Goal: Task Accomplishment & Management: Complete application form

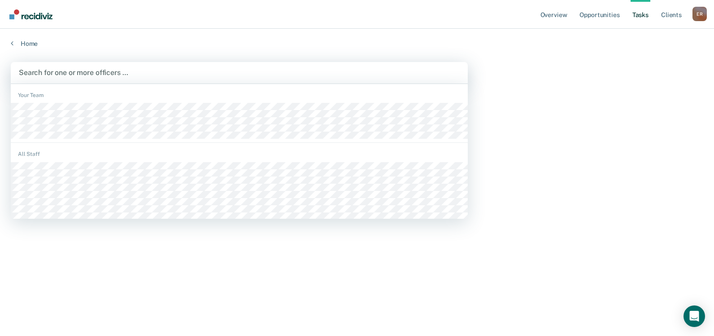
click at [118, 72] on div at bounding box center [239, 72] width 441 height 10
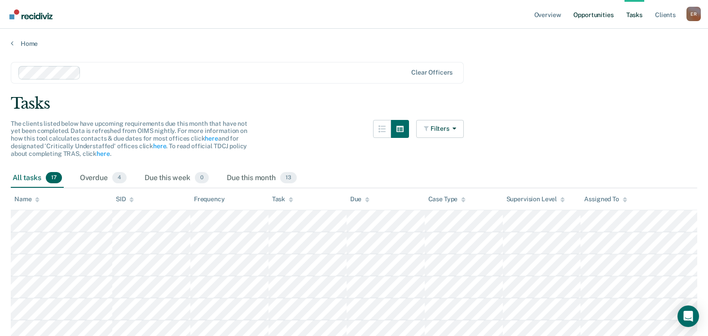
click at [587, 16] on link "Opportunities" at bounding box center [593, 14] width 44 height 29
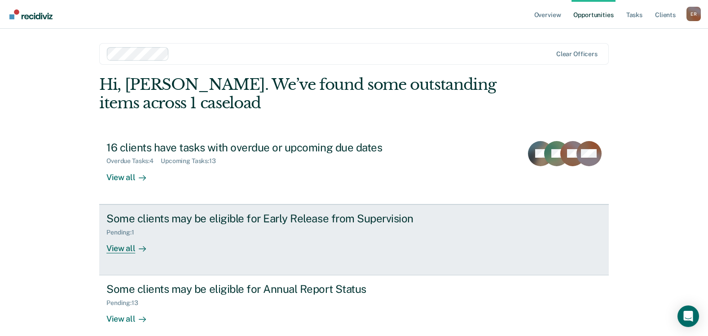
scroll to position [10, 0]
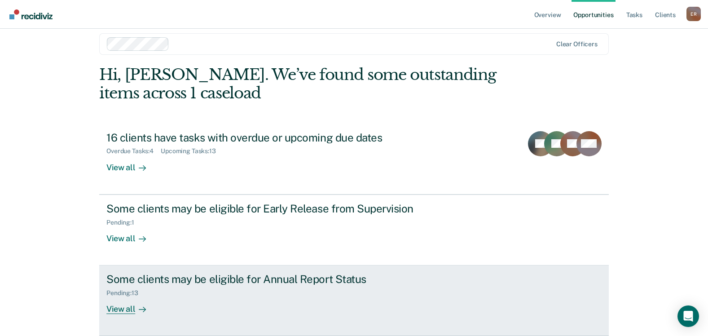
click at [229, 291] on div "Pending : 13" at bounding box center [263, 290] width 315 height 11
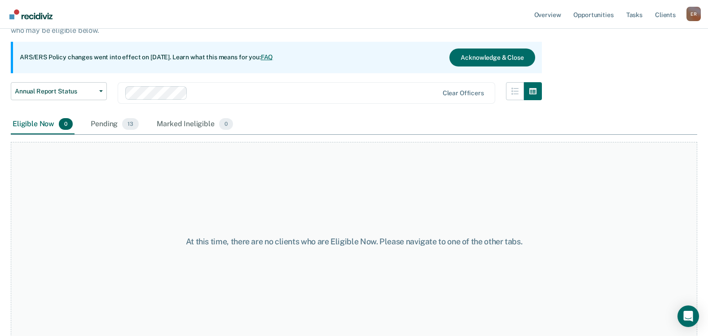
scroll to position [75, 0]
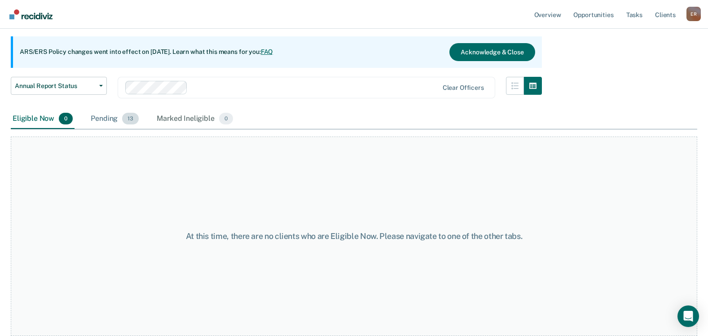
click at [103, 119] on div "Pending 13" at bounding box center [115, 119] width 52 height 20
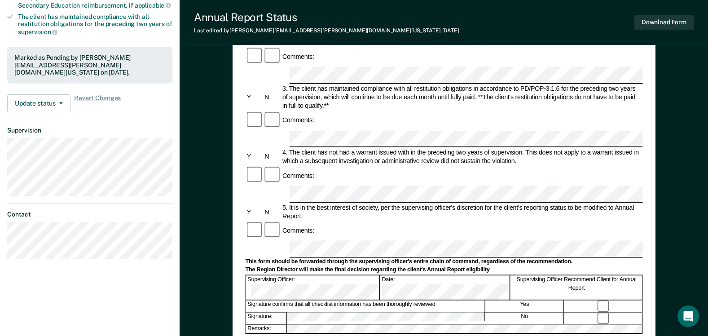
scroll to position [180, 0]
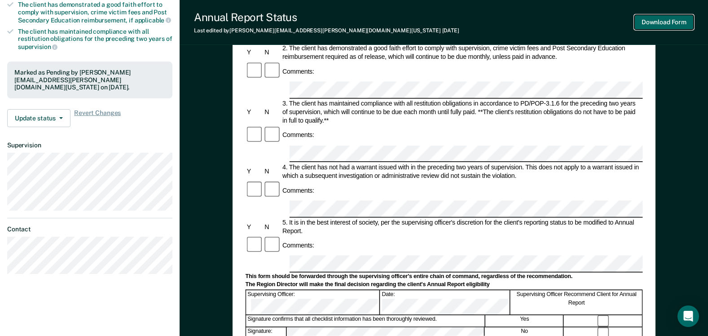
click at [664, 22] on button "Download Form" at bounding box center [663, 22] width 59 height 15
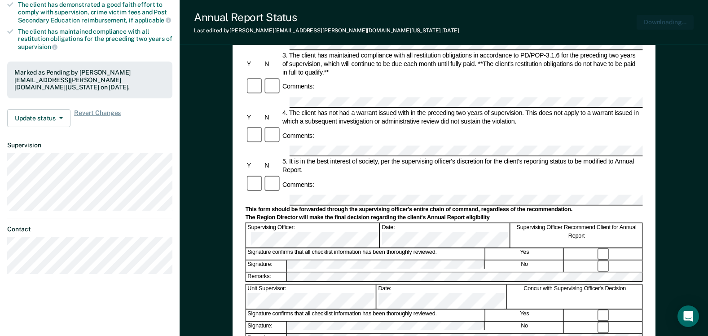
scroll to position [0, 0]
click at [685, 63] on div "Annual Reporting Checklist, Recommendation, and Determination Form Clients who …" at bounding box center [444, 196] width 528 height 640
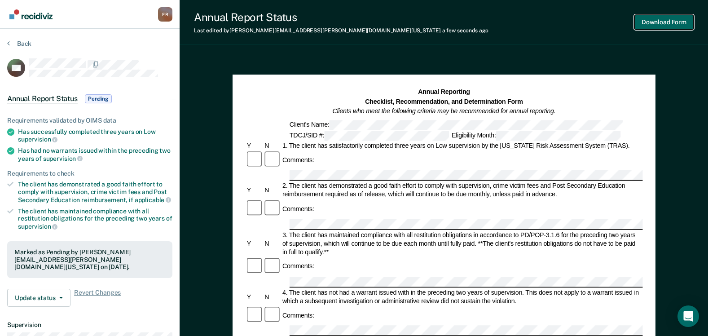
click at [661, 22] on button "Download Form" at bounding box center [663, 22] width 59 height 15
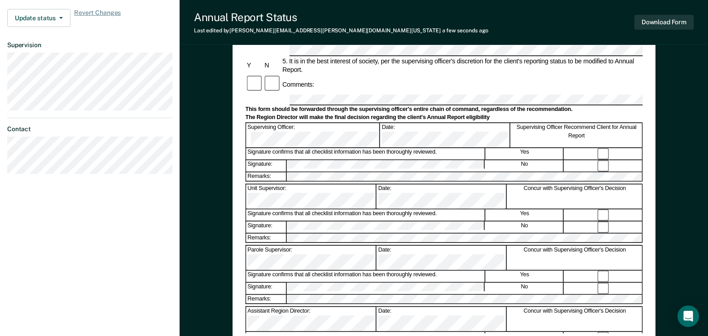
scroll to position [269, 0]
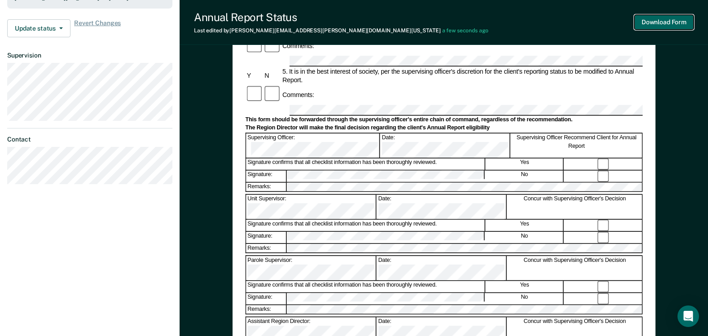
click at [670, 18] on button "Download Form" at bounding box center [663, 22] width 59 height 15
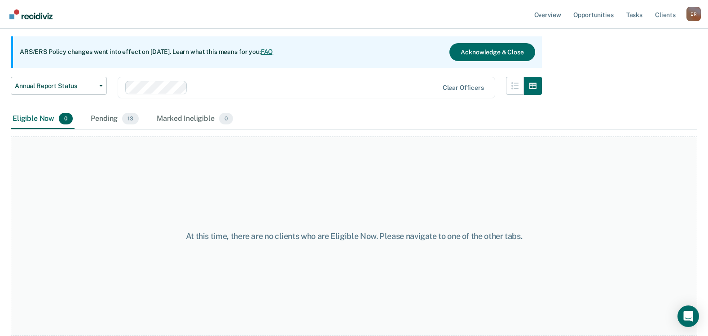
scroll to position [75, 0]
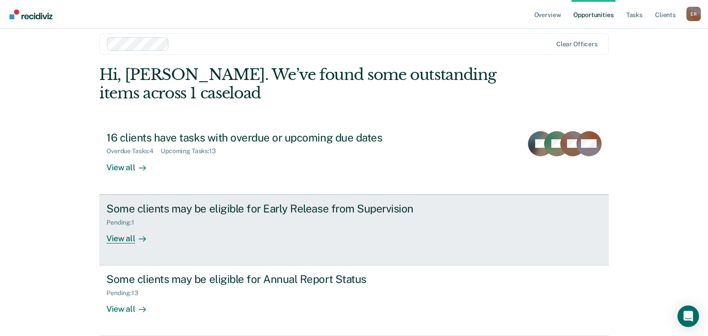
click at [119, 241] on div "View all" at bounding box center [131, 235] width 50 height 18
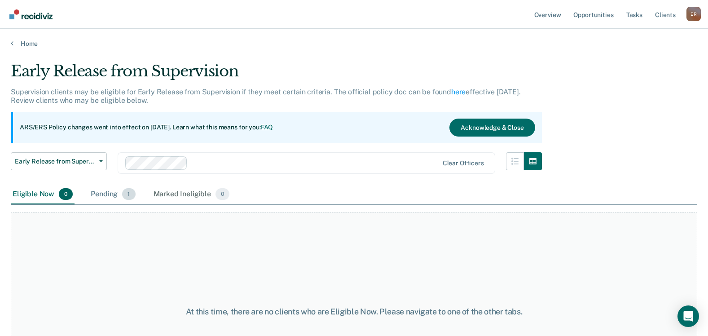
click at [110, 197] on div "Pending 1" at bounding box center [113, 194] width 48 height 20
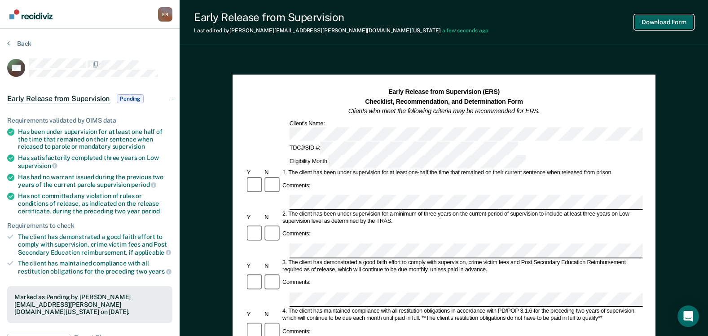
click at [681, 22] on button "Download Form" at bounding box center [663, 22] width 59 height 15
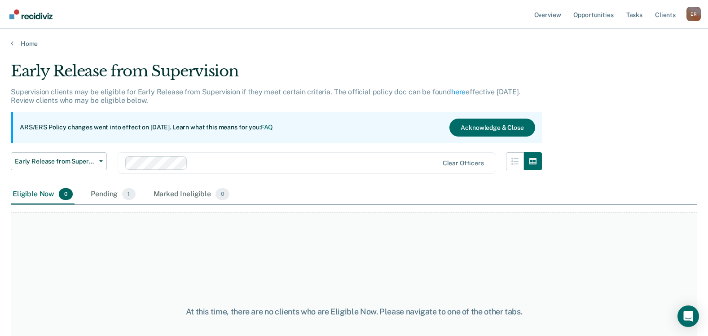
scroll to position [10, 0]
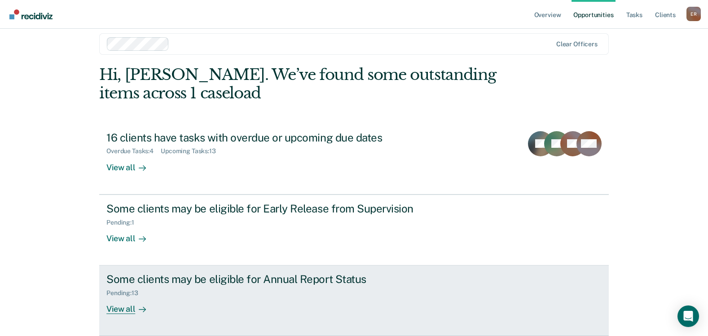
click at [289, 293] on div "Pending : 13" at bounding box center [263, 290] width 315 height 11
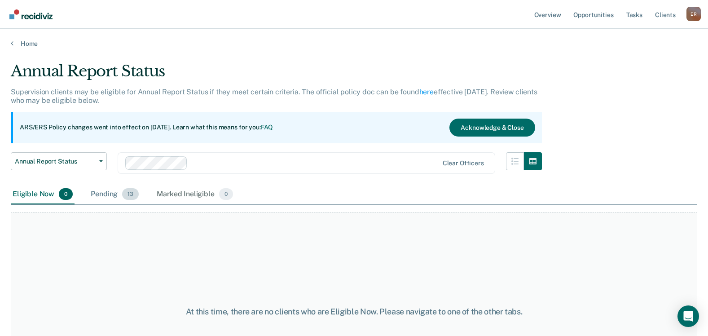
click at [101, 196] on div "Pending 13" at bounding box center [115, 194] width 52 height 20
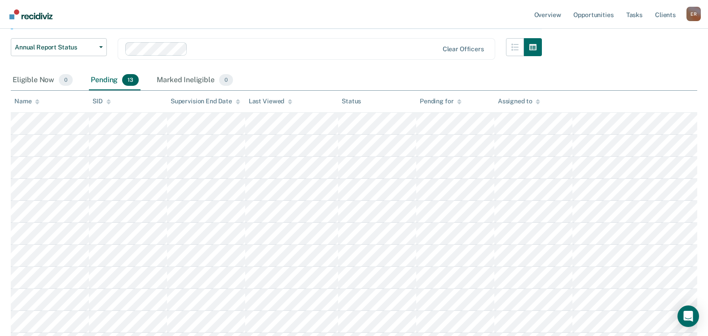
scroll to position [135, 0]
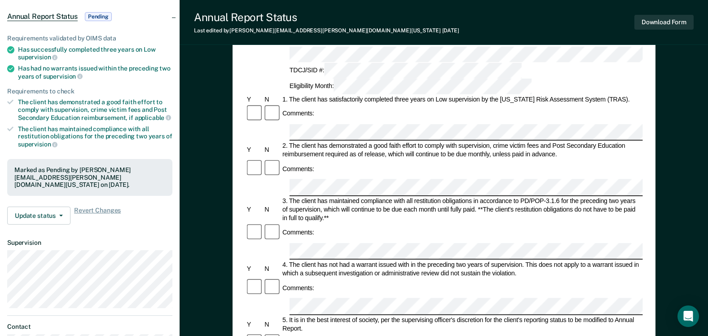
scroll to position [90, 0]
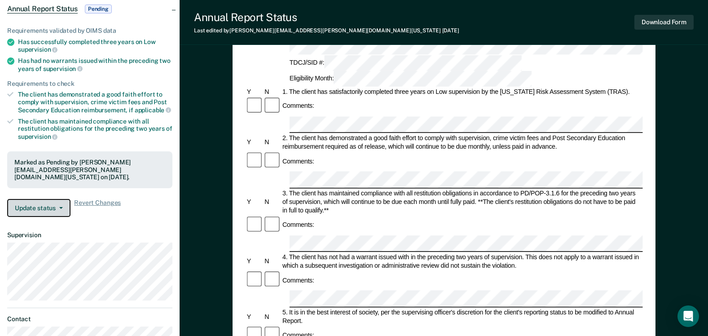
click at [63, 199] on button "Update status" at bounding box center [38, 208] width 63 height 18
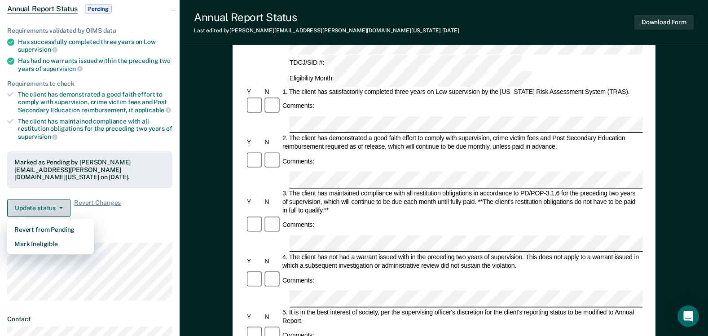
click at [63, 199] on button "Update status" at bounding box center [38, 208] width 63 height 18
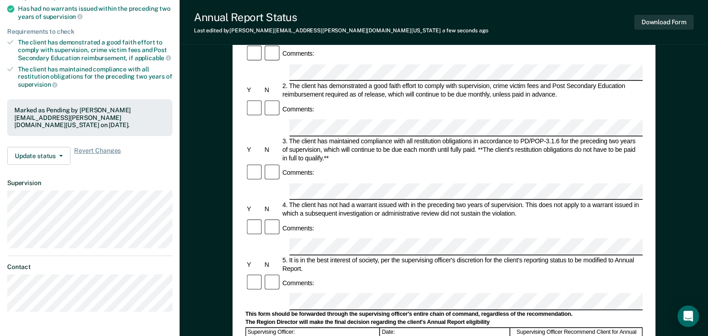
scroll to position [180, 0]
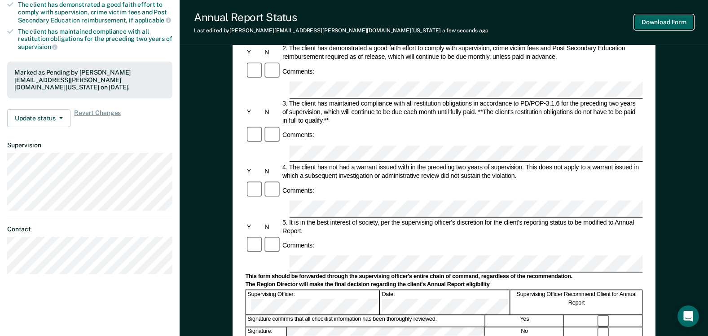
click at [679, 24] on button "Download Form" at bounding box center [663, 22] width 59 height 15
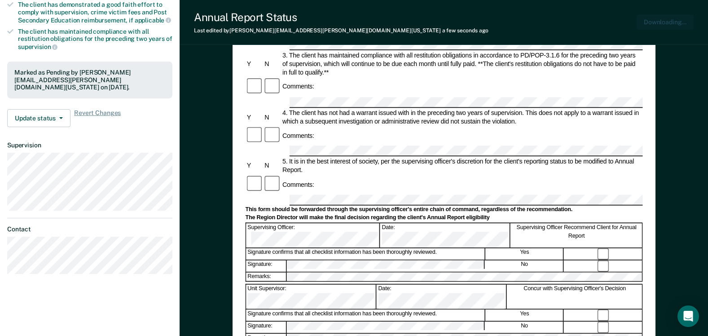
scroll to position [0, 0]
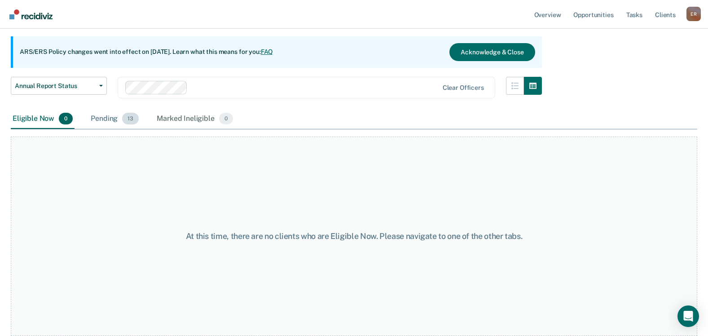
click at [109, 115] on div "Pending 13" at bounding box center [115, 119] width 52 height 20
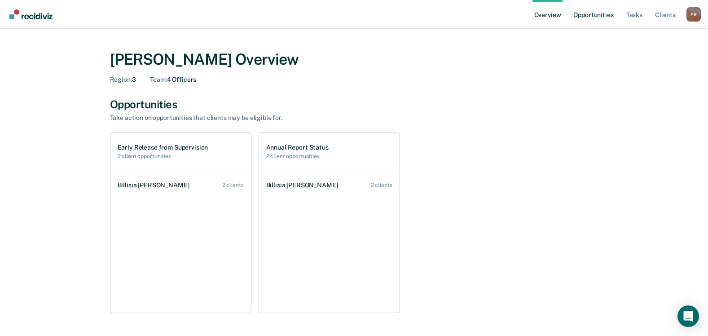
click at [606, 18] on link "Opportunities" at bounding box center [593, 14] width 44 height 29
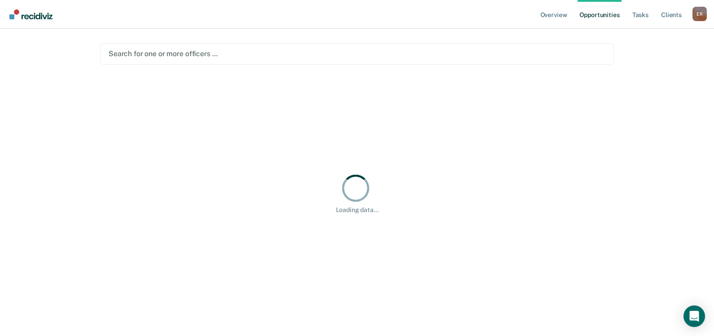
click at [190, 57] on div at bounding box center [357, 53] width 497 height 10
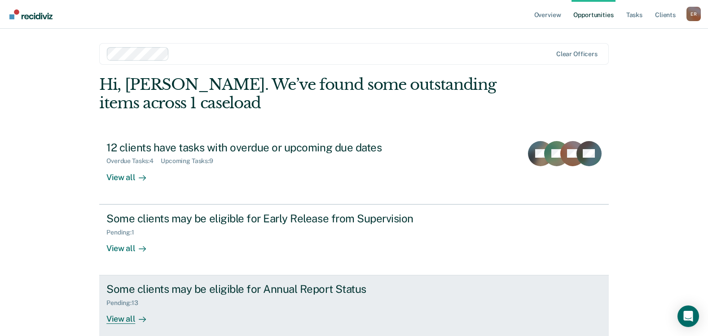
click at [200, 291] on div "Some clients may be eligible for Annual Report Status" at bounding box center [263, 288] width 315 height 13
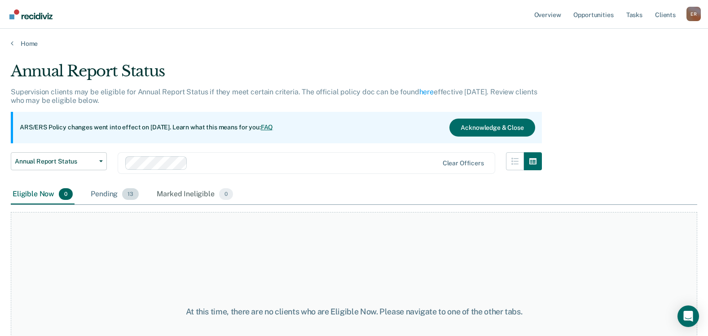
click at [125, 197] on span "13" at bounding box center [130, 194] width 17 height 12
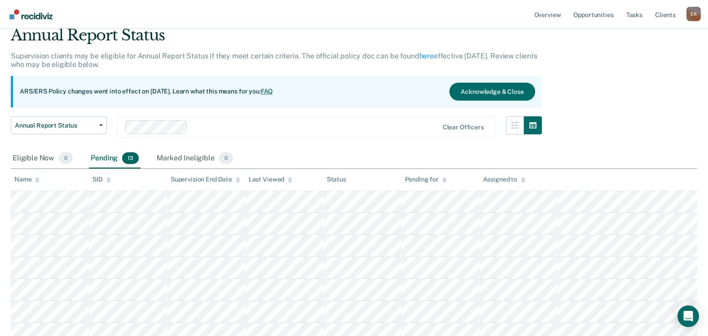
scroll to position [135, 0]
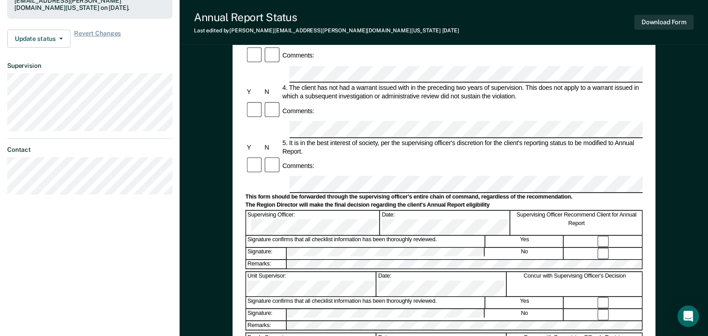
scroll to position [269, 0]
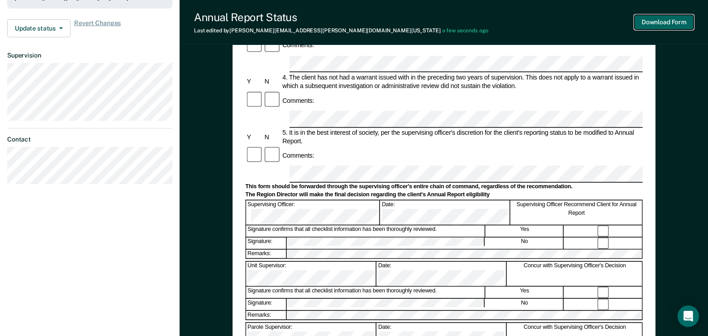
click at [661, 25] on button "Download Form" at bounding box center [663, 22] width 59 height 15
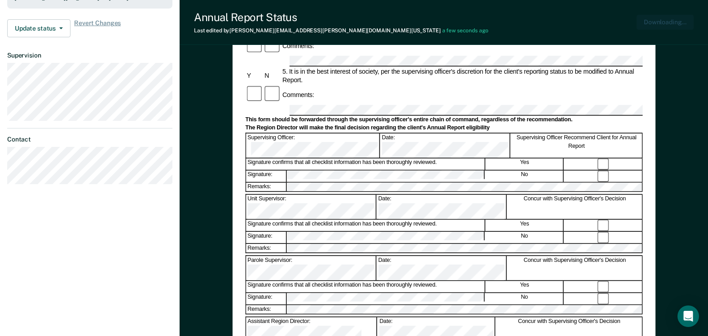
scroll to position [0, 0]
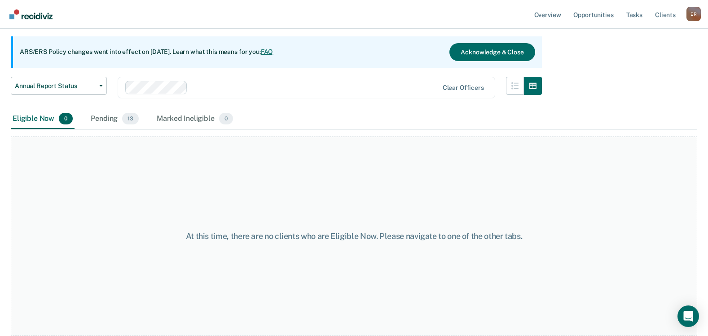
scroll to position [75, 0]
